Goal: Task Accomplishment & Management: Manage account settings

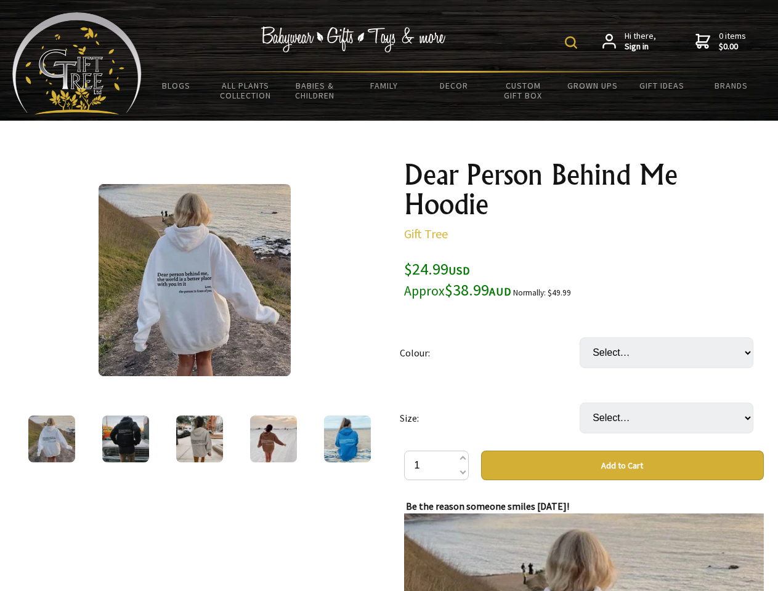
click at [573, 43] on img at bounding box center [571, 42] width 12 height 12
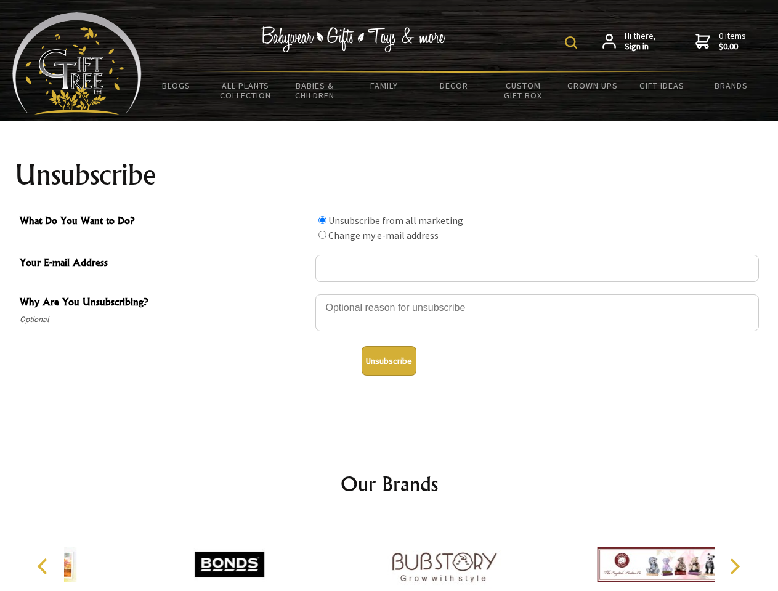
click at [573, 43] on img at bounding box center [571, 42] width 12 height 12
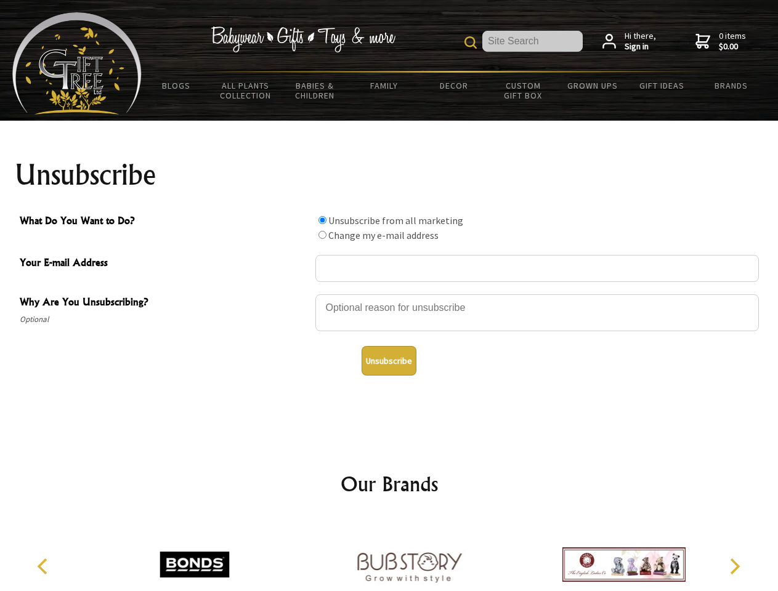
click at [389, 294] on div at bounding box center [537, 314] width 444 height 43
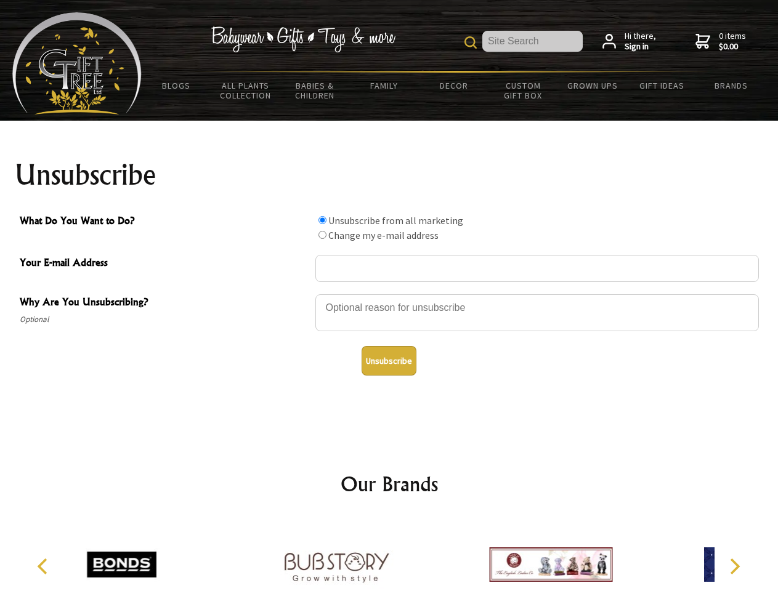
click at [322, 220] on input "What Do You Want to Do?" at bounding box center [322, 220] width 8 height 8
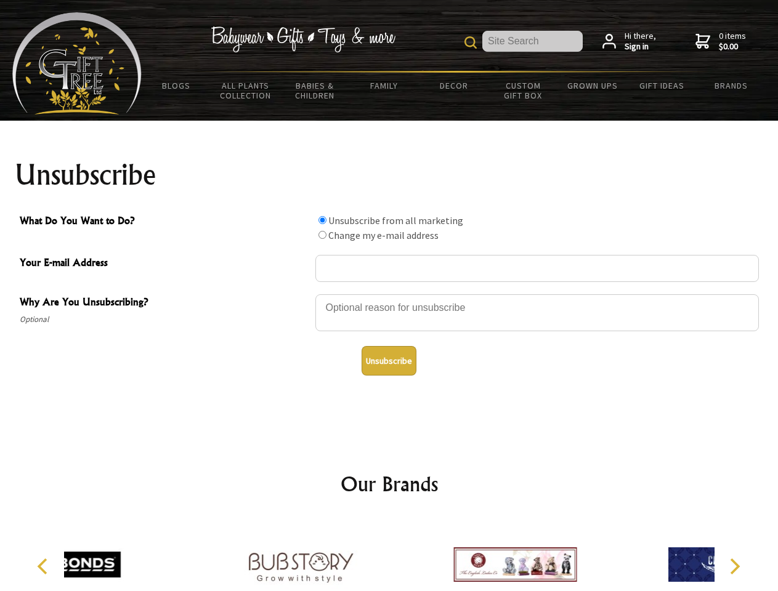
click at [322, 235] on input "What Do You Want to Do?" at bounding box center [322, 235] width 8 height 8
radio input "true"
click at [389, 361] on button "Unsubscribe" at bounding box center [389, 361] width 55 height 30
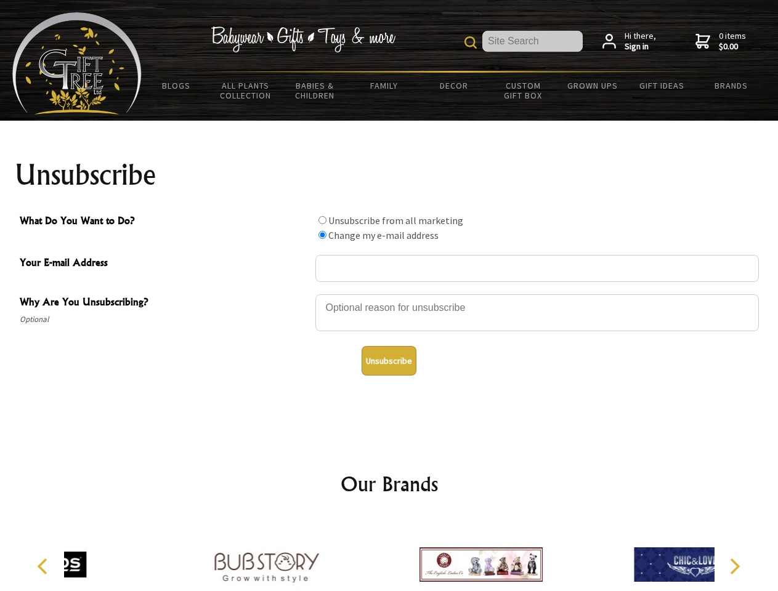
click at [44, 567] on icon "Previous" at bounding box center [44, 567] width 16 height 16
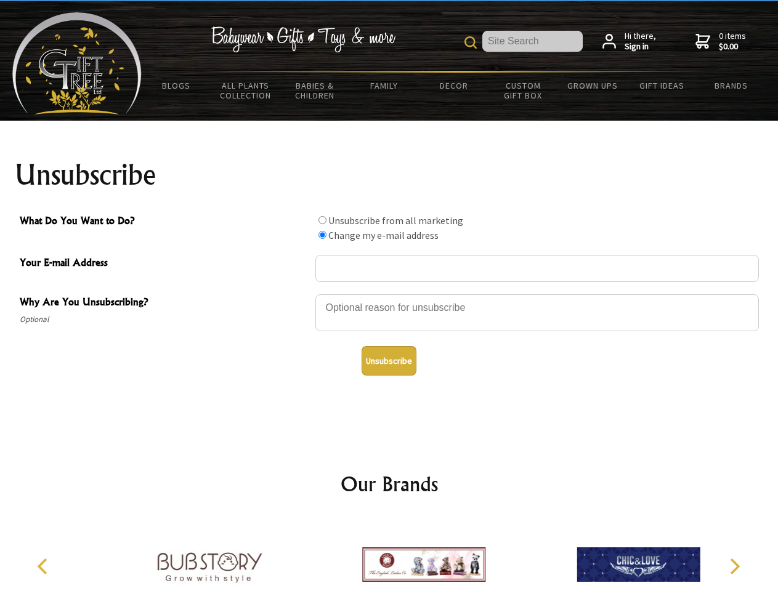
click at [734, 567] on icon "Next" at bounding box center [734, 567] width 16 height 16
